Goal: Subscribe to service/newsletter

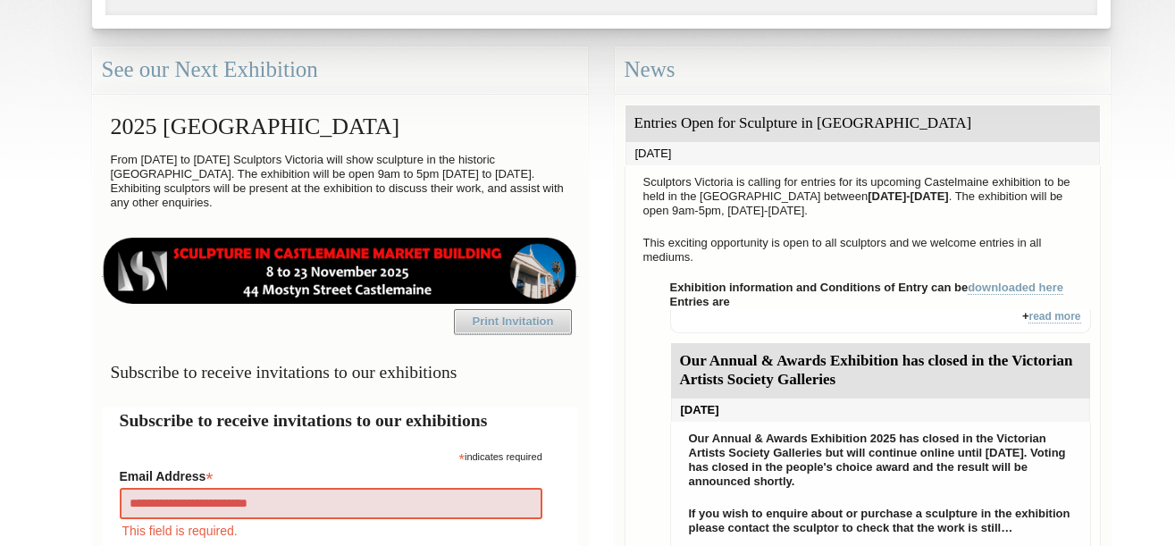
type input "**********"
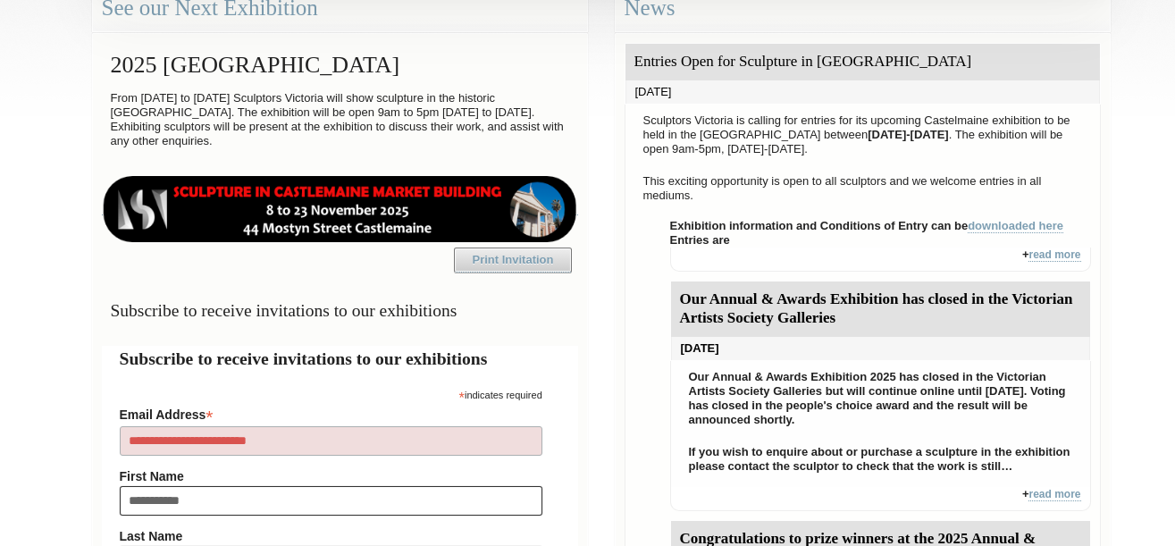
type input "**********"
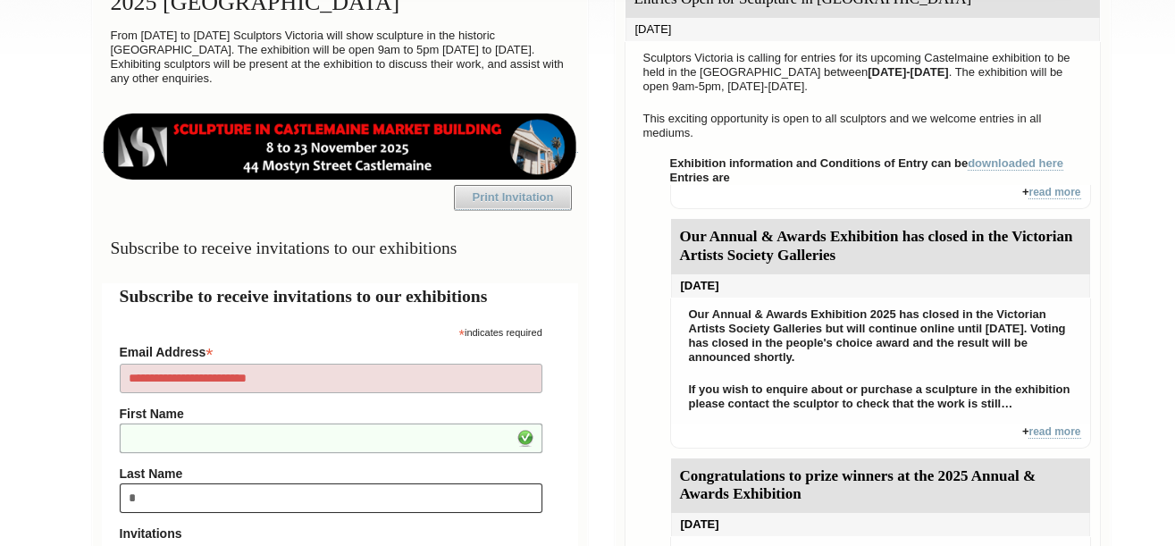
type input "**"
type input "*********"
